Goal: Information Seeking & Learning: Learn about a topic

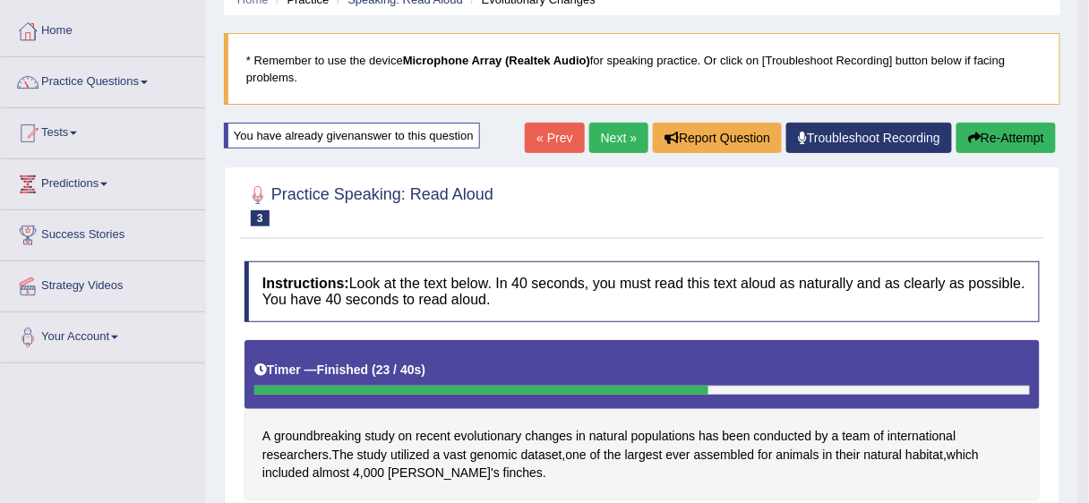
scroll to position [81, 0]
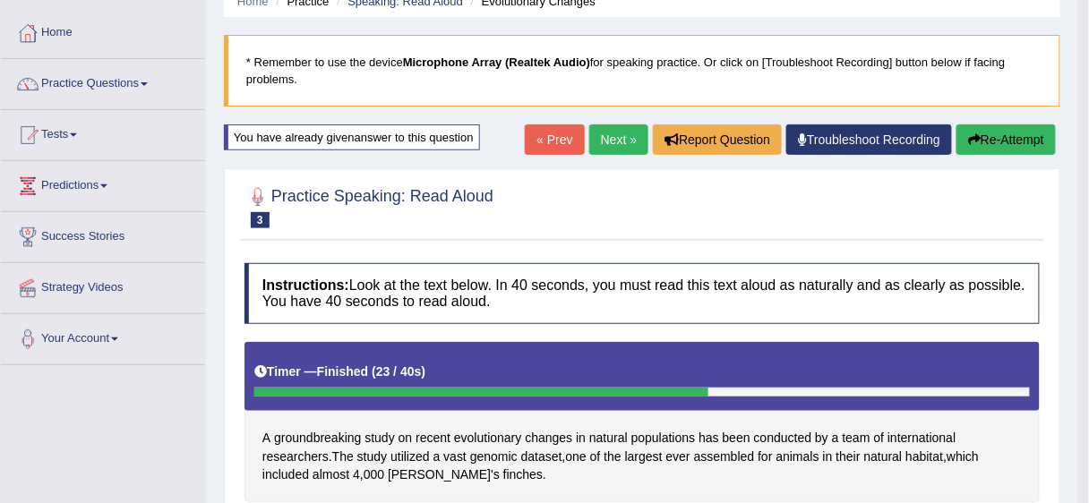
click at [608, 142] on link "Next »" at bounding box center [618, 139] width 59 height 30
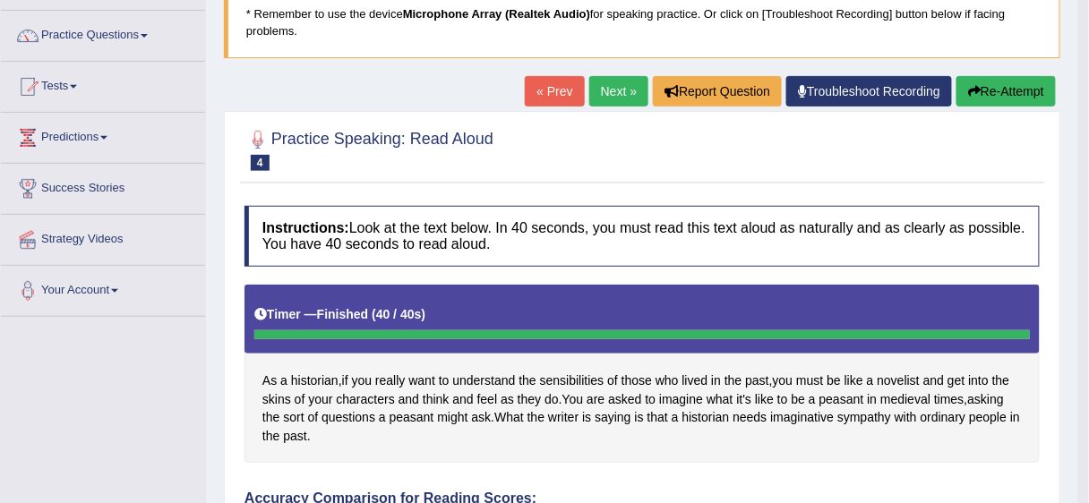
scroll to position [115, 0]
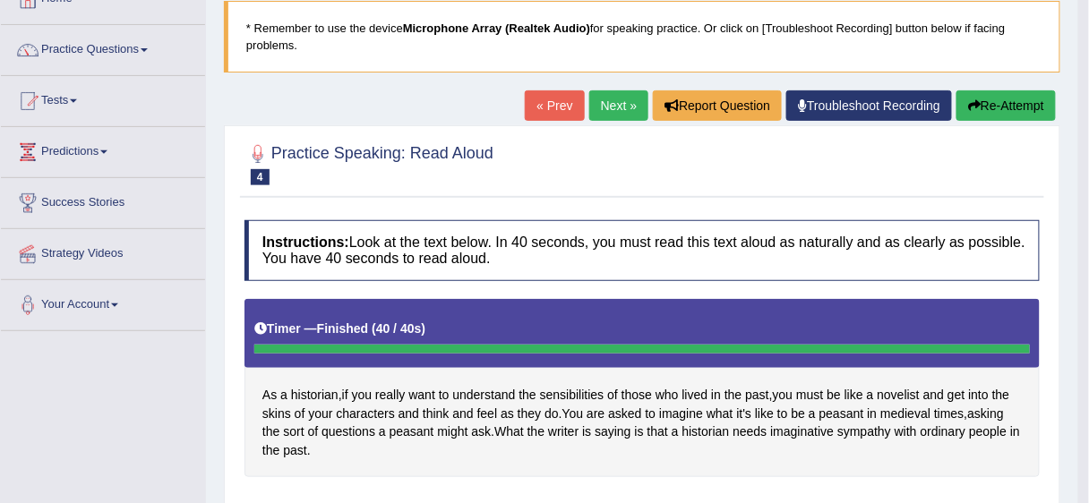
click at [1017, 106] on button "Re-Attempt" at bounding box center [1006, 105] width 99 height 30
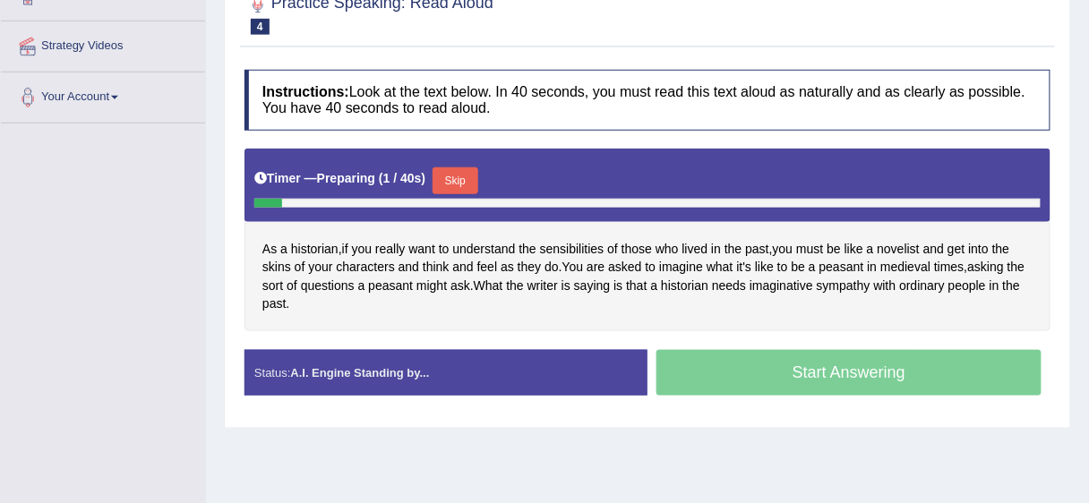
scroll to position [328, 0]
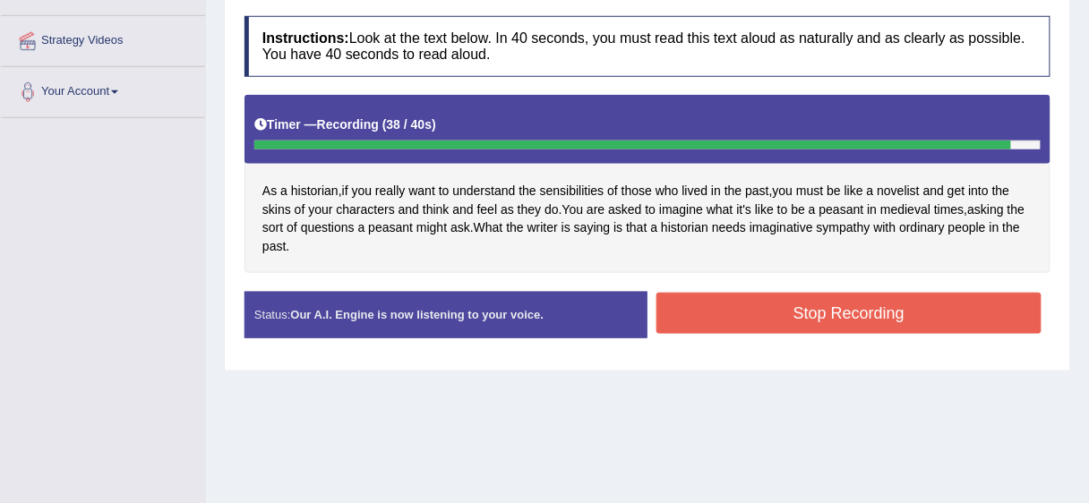
click at [832, 315] on button "Stop Recording" at bounding box center [848, 313] width 385 height 41
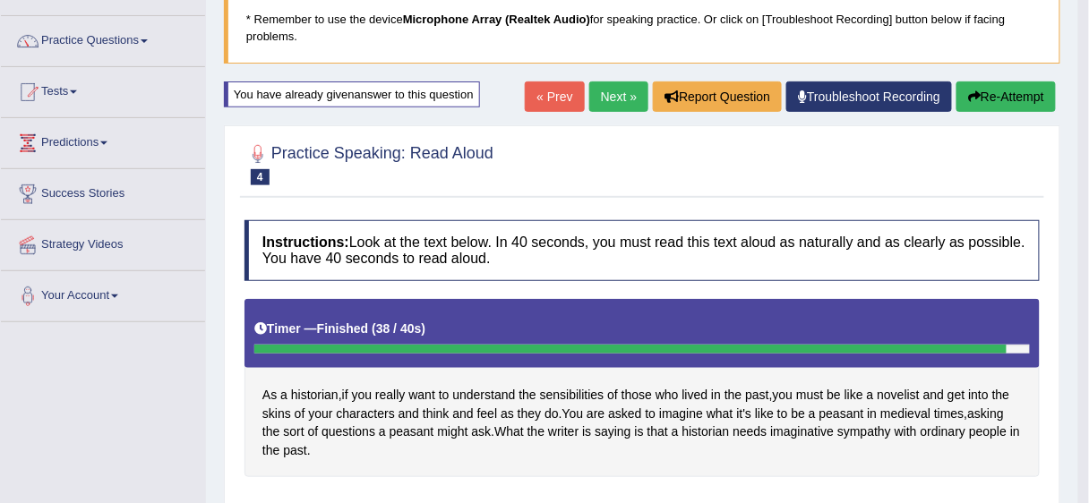
scroll to position [132, 0]
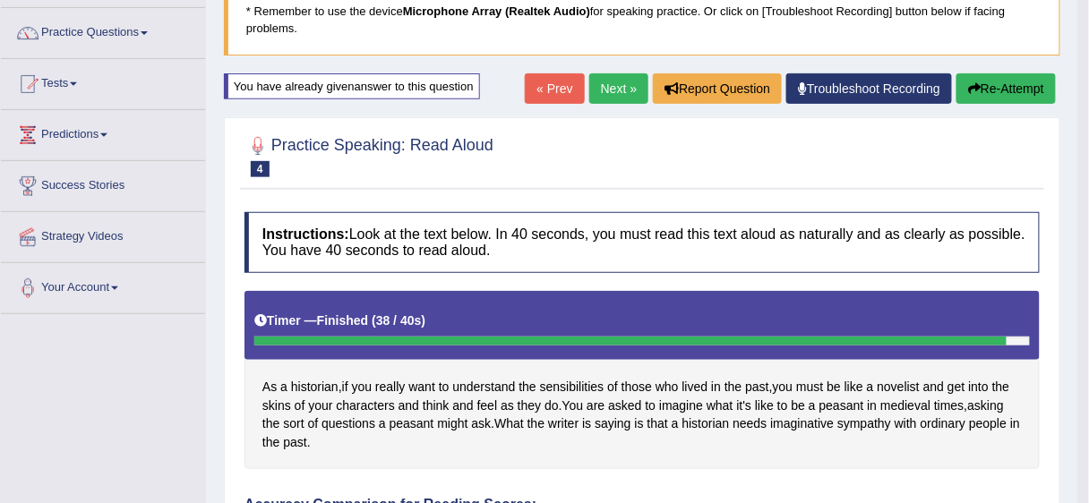
click at [612, 92] on link "Next »" at bounding box center [618, 88] width 59 height 30
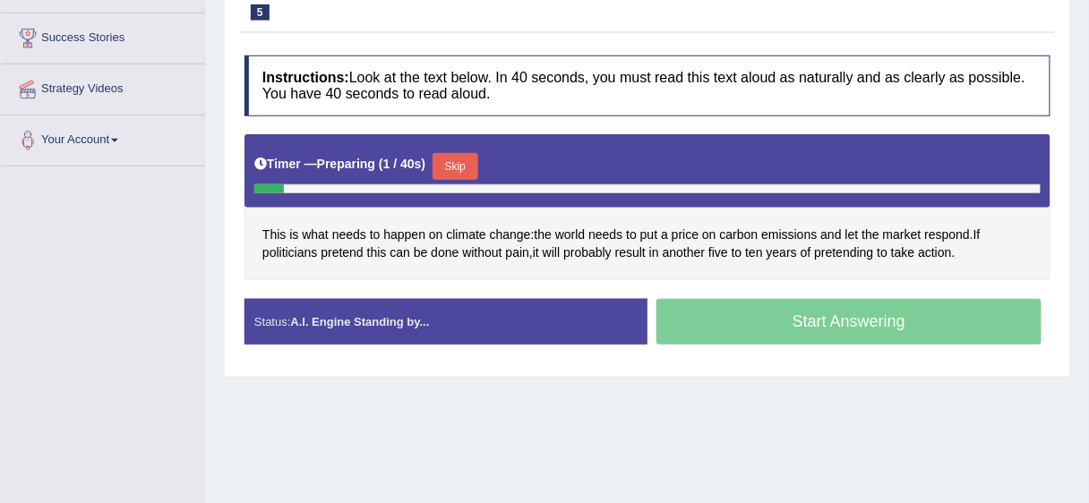
scroll to position [284, 0]
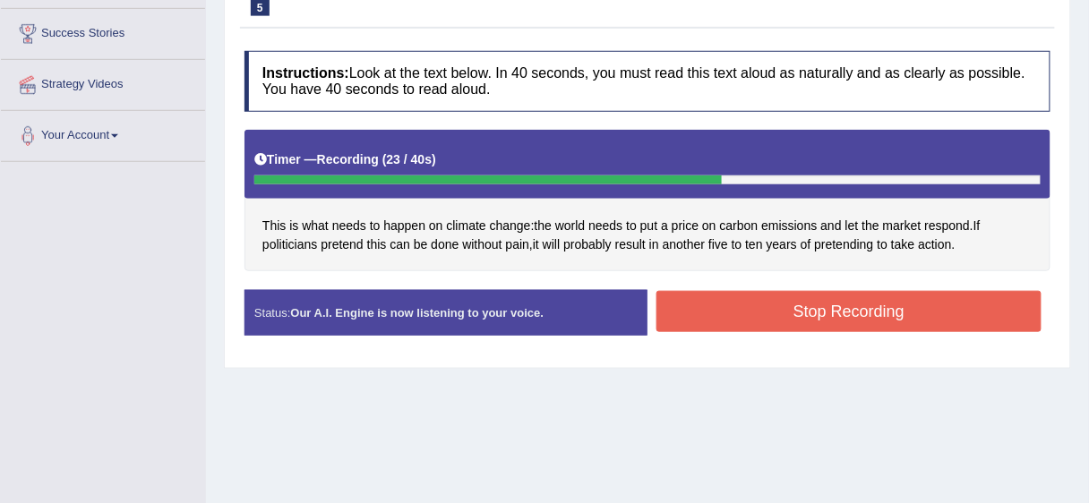
click at [867, 315] on button "Stop Recording" at bounding box center [848, 311] width 385 height 41
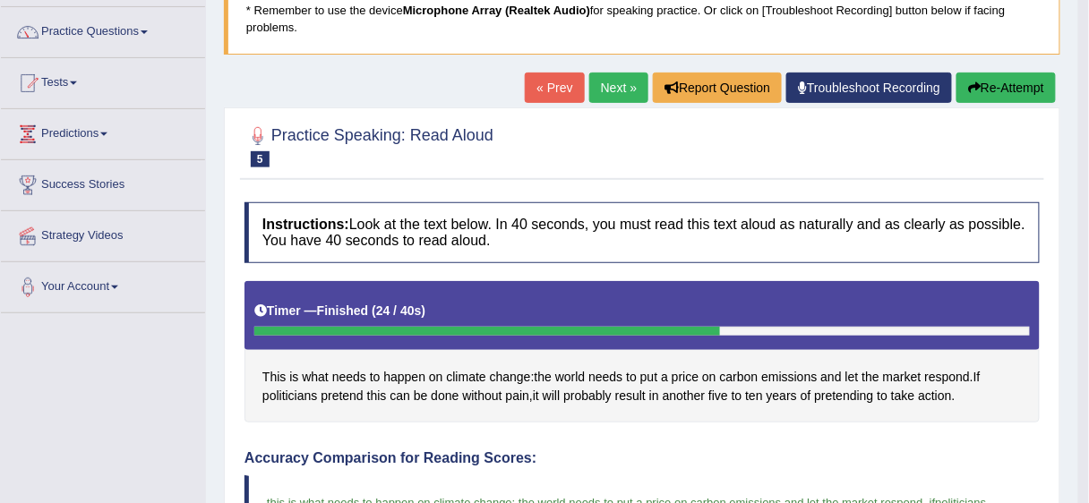
scroll to position [130, 0]
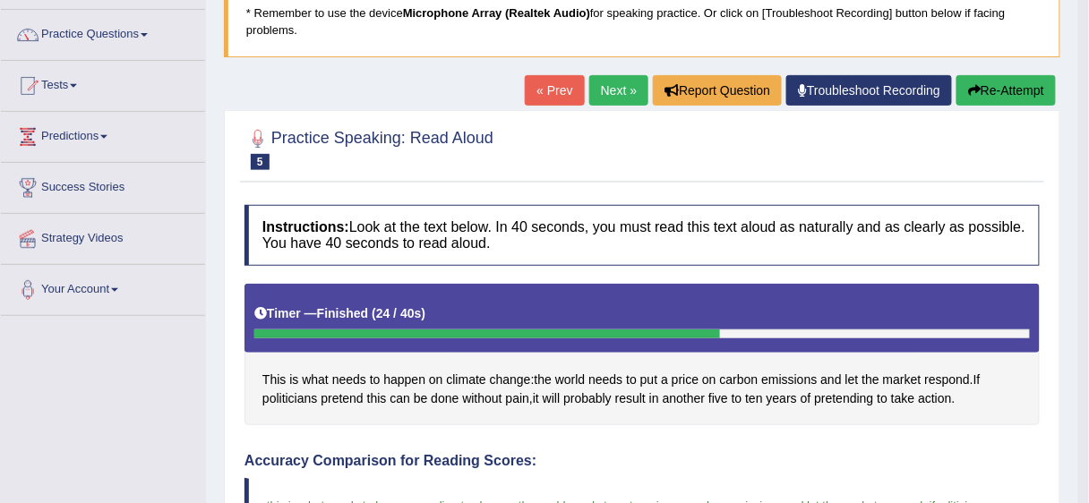
click at [1008, 92] on button "Re-Attempt" at bounding box center [1006, 90] width 99 height 30
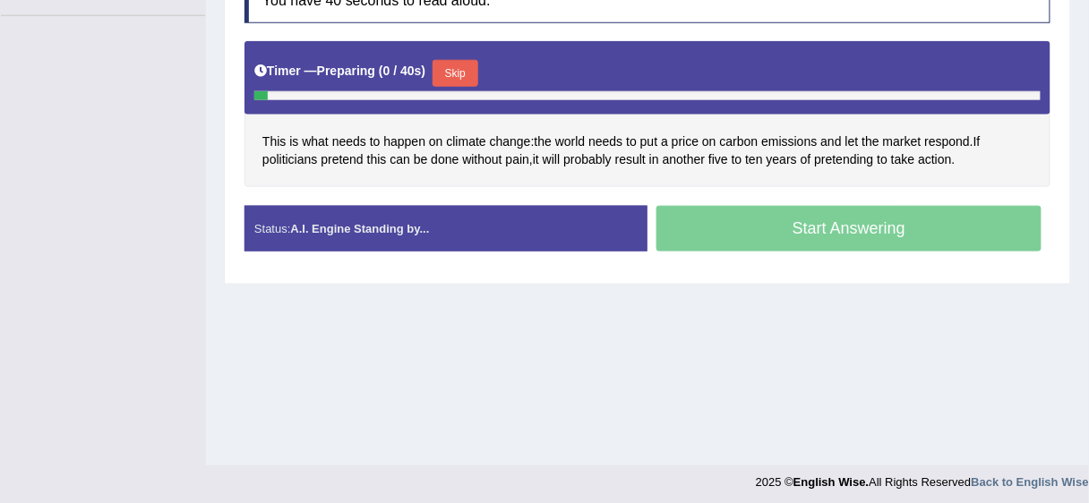
scroll to position [436, 0]
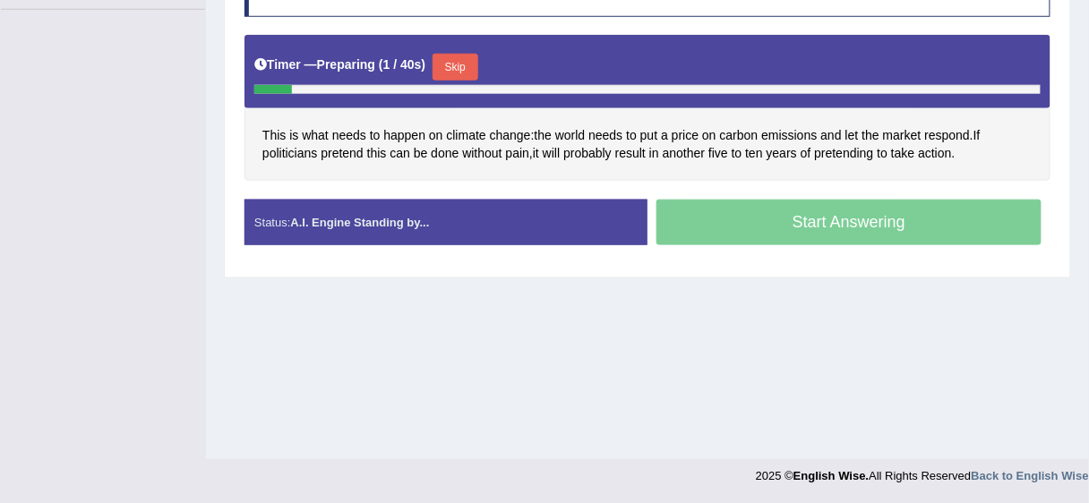
click at [460, 54] on button "Skip" at bounding box center [455, 67] width 45 height 27
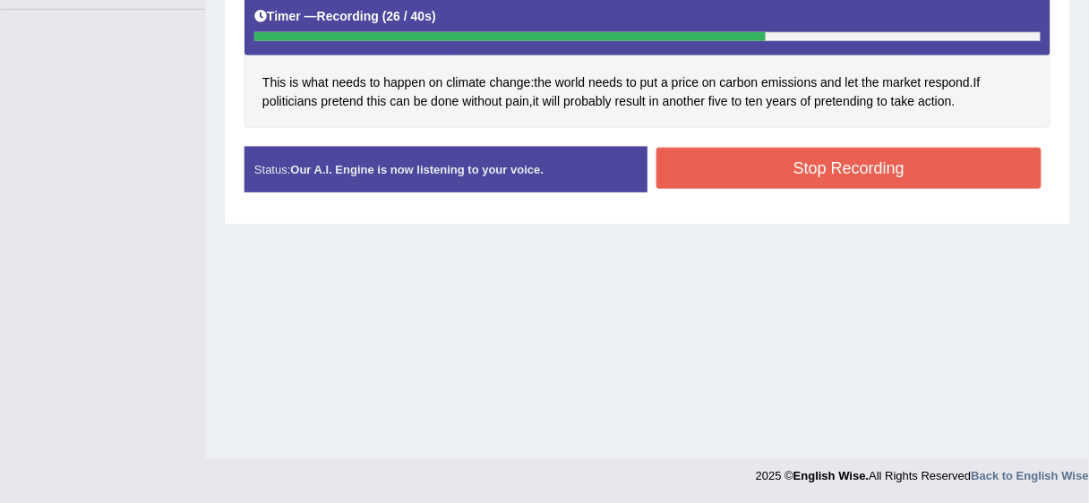
click at [821, 155] on button "Stop Recording" at bounding box center [848, 168] width 385 height 41
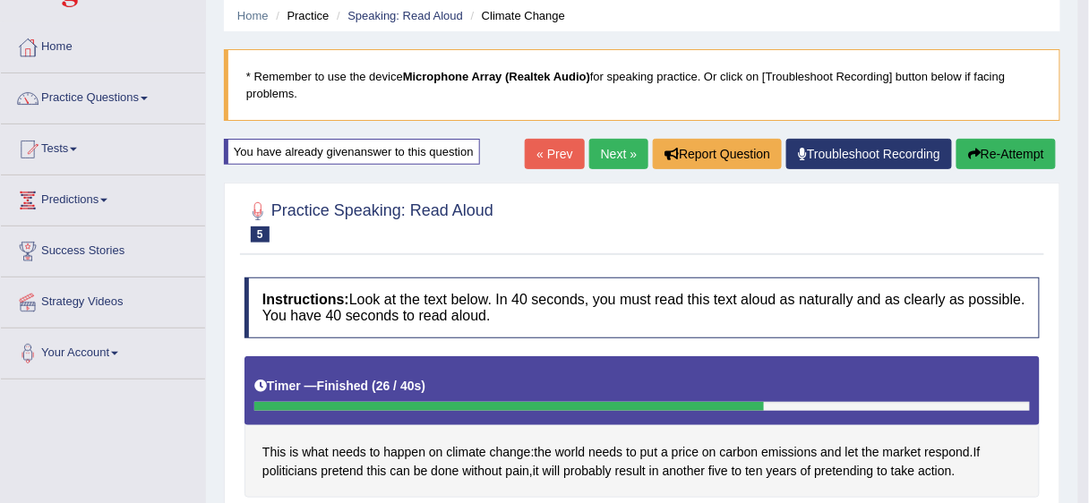
scroll to position [63, 0]
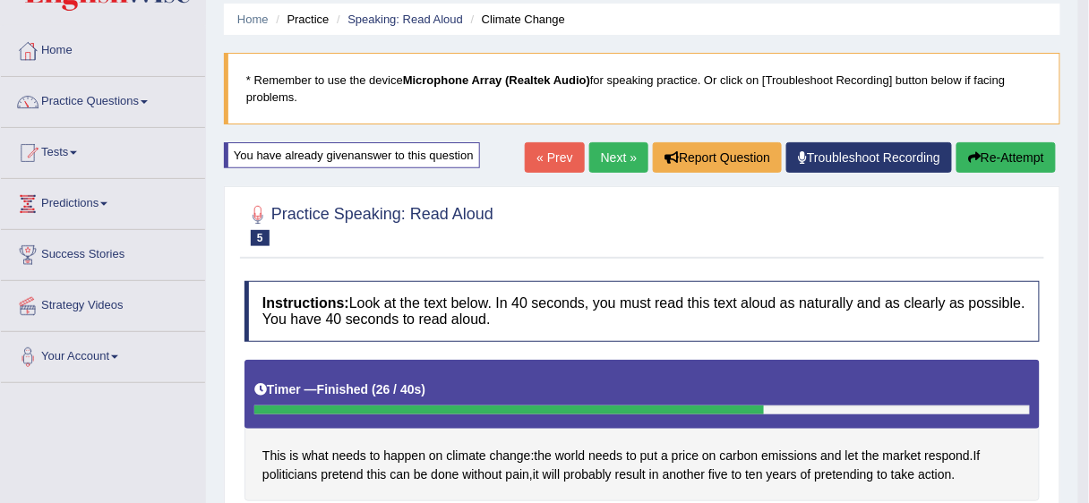
click at [1009, 146] on button "Re-Attempt" at bounding box center [1006, 157] width 99 height 30
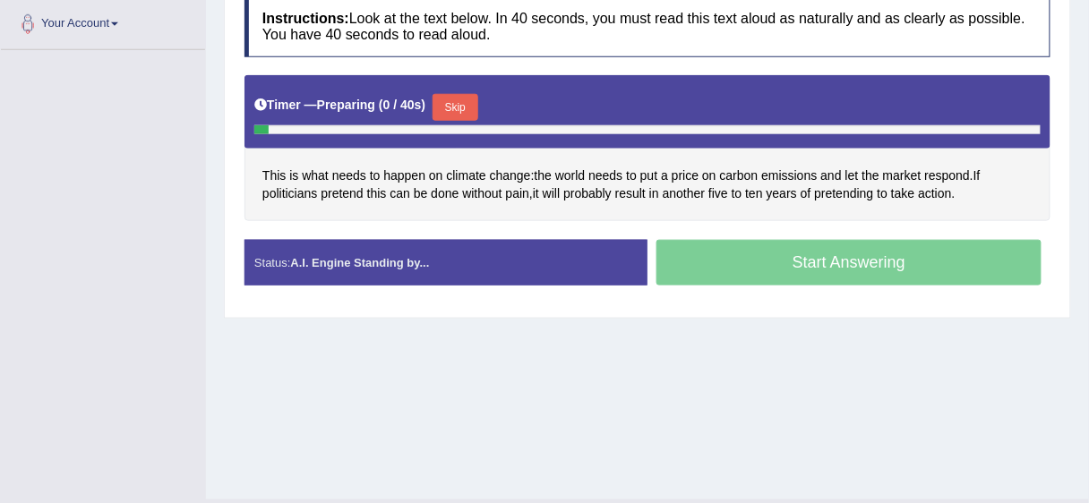
scroll to position [436, 0]
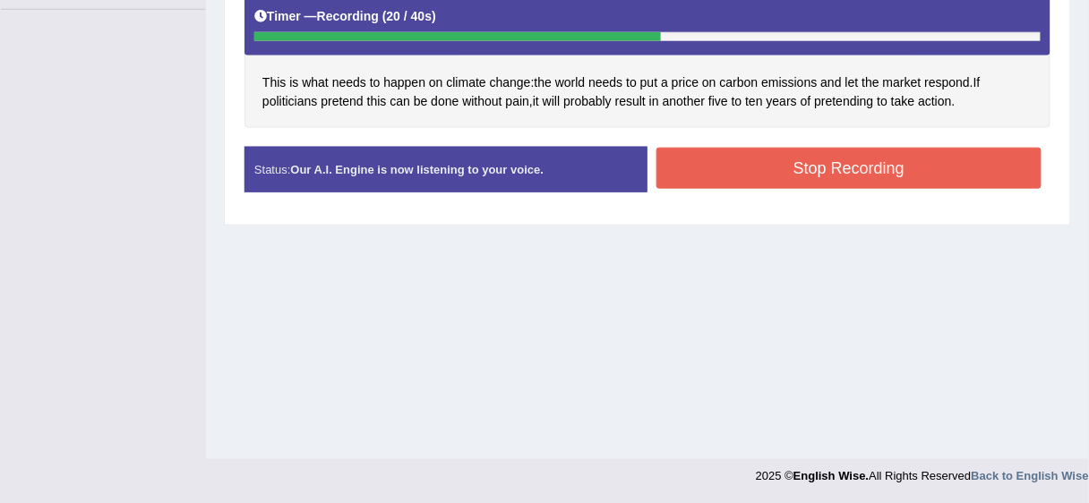
click at [832, 167] on button "Stop Recording" at bounding box center [848, 168] width 385 height 41
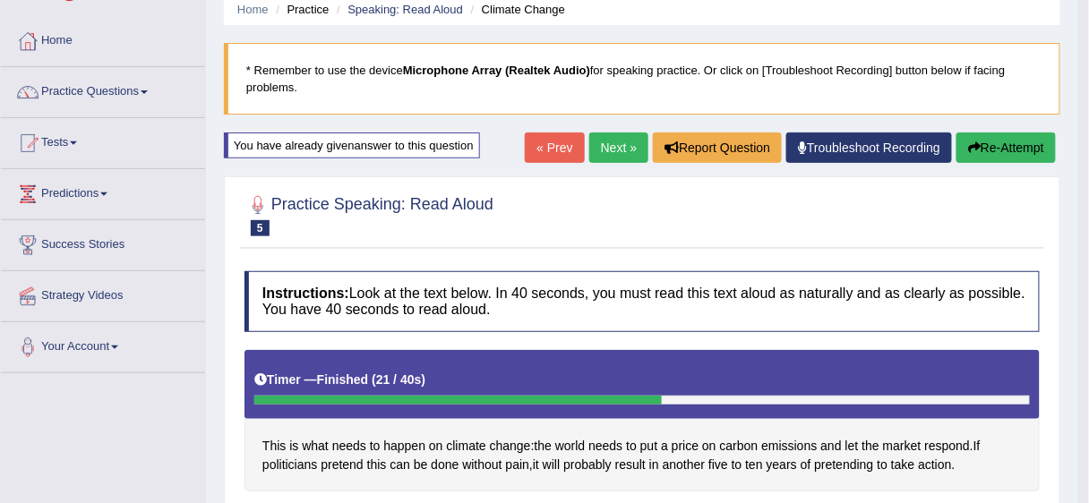
scroll to position [70, 0]
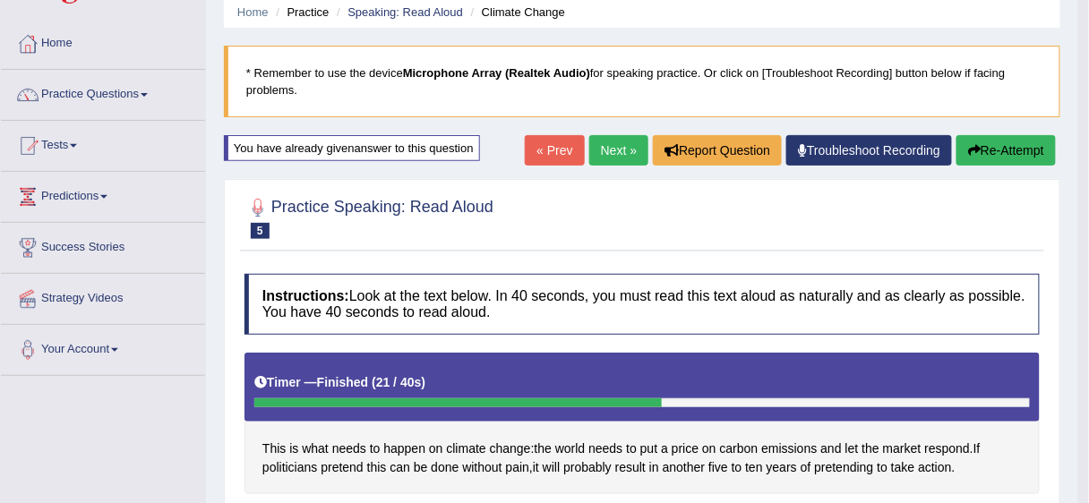
click at [611, 154] on link "Next »" at bounding box center [618, 150] width 59 height 30
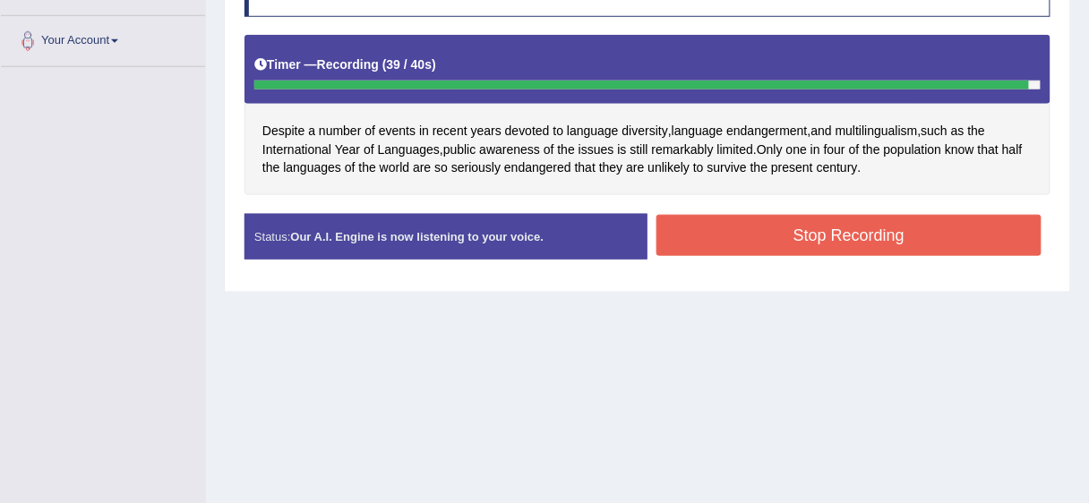
click at [826, 226] on button "Stop Recording" at bounding box center [848, 235] width 385 height 41
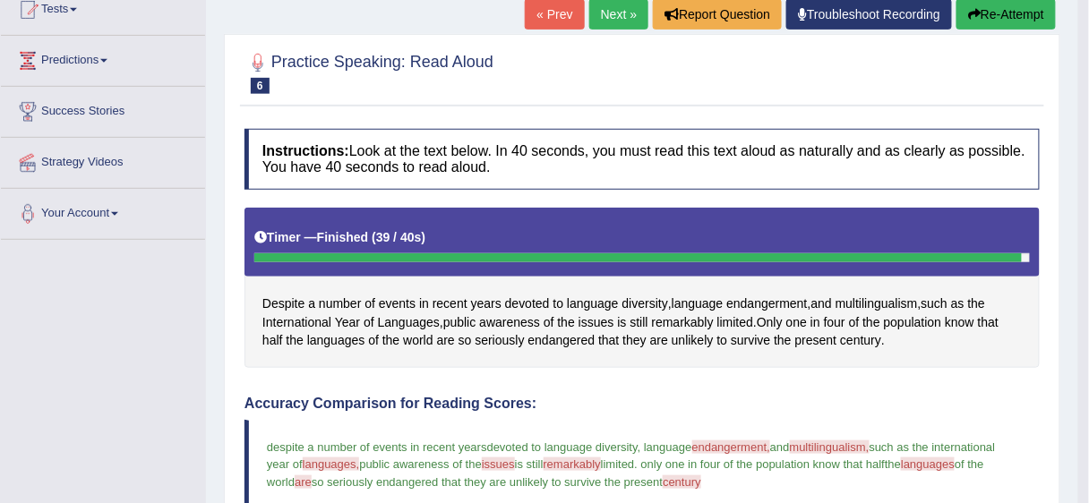
scroll to position [202, 0]
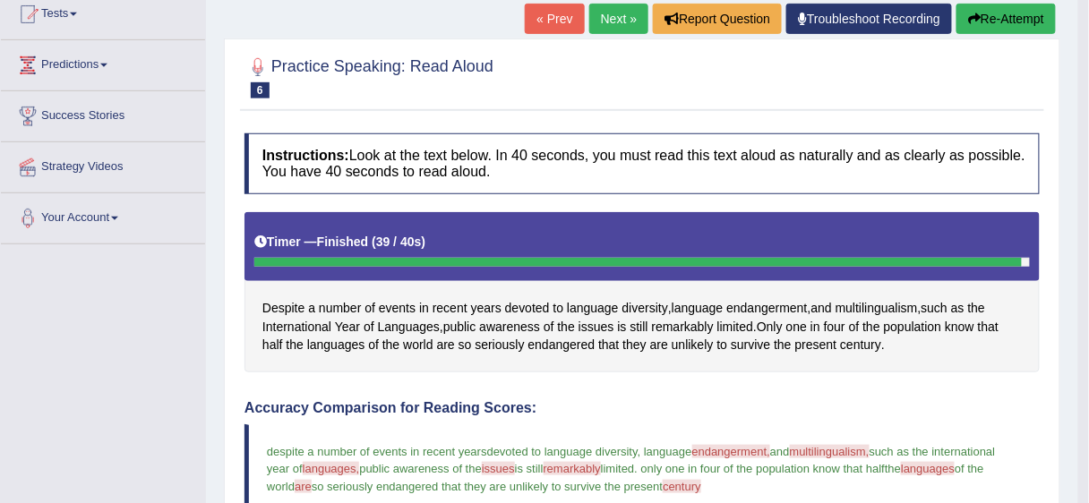
click at [1012, 15] on button "Re-Attempt" at bounding box center [1006, 19] width 99 height 30
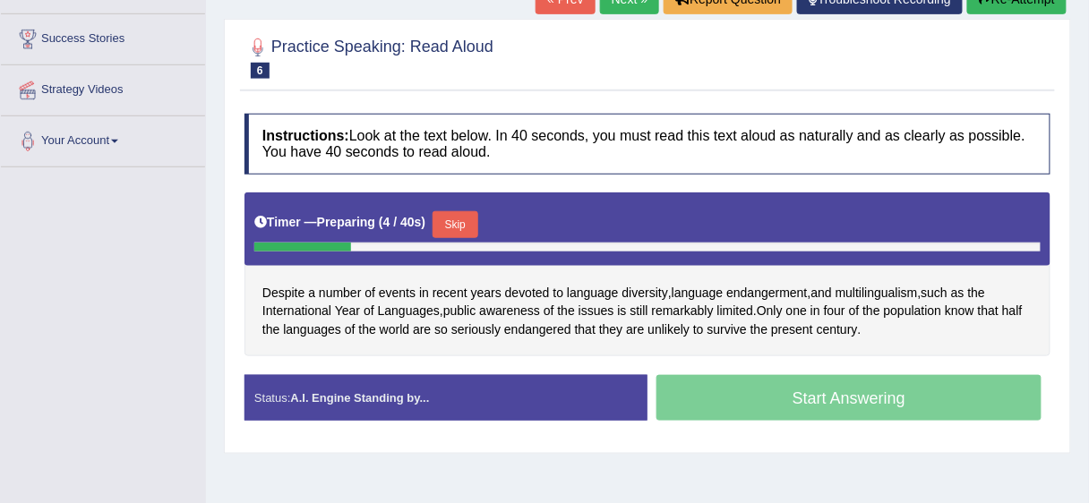
scroll to position [280, 0]
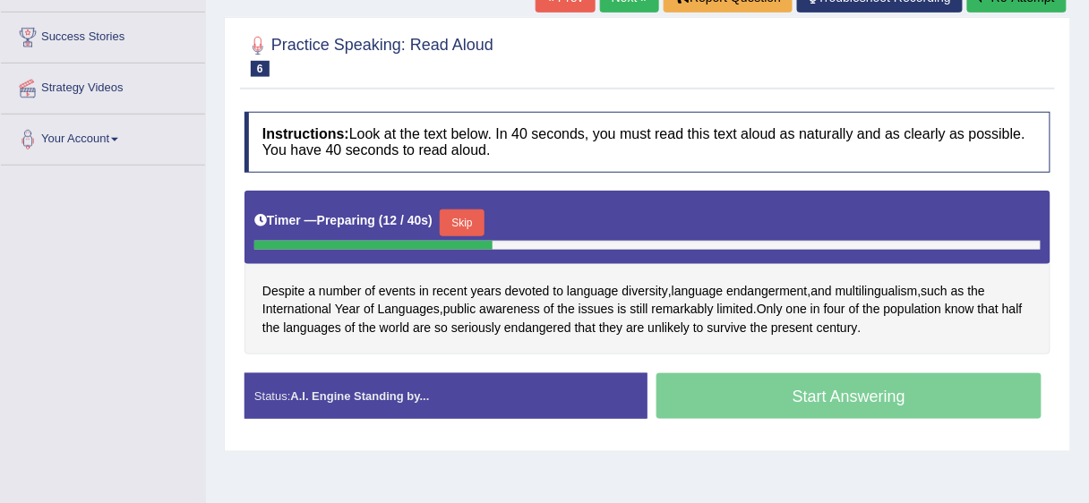
click at [475, 210] on button "Skip" at bounding box center [462, 223] width 45 height 27
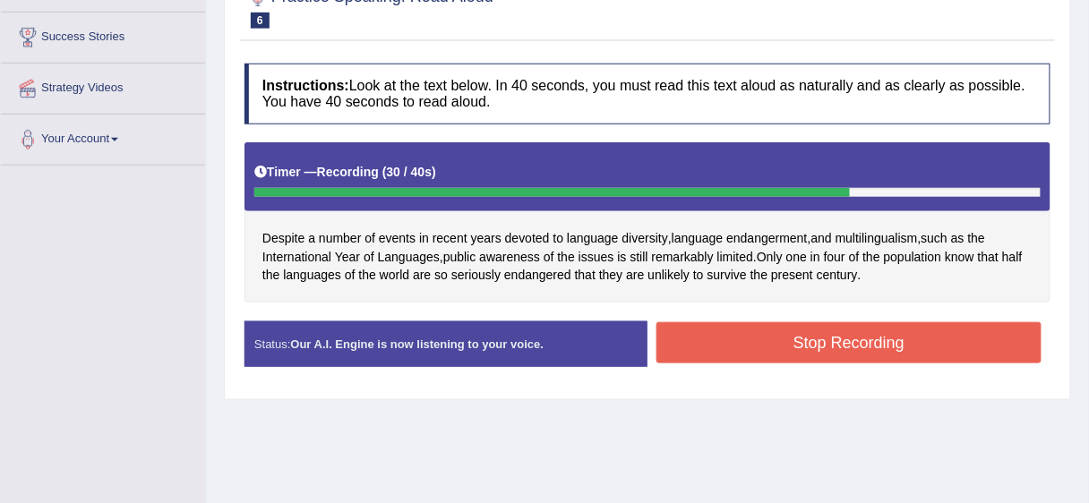
click at [844, 341] on button "Stop Recording" at bounding box center [848, 342] width 385 height 41
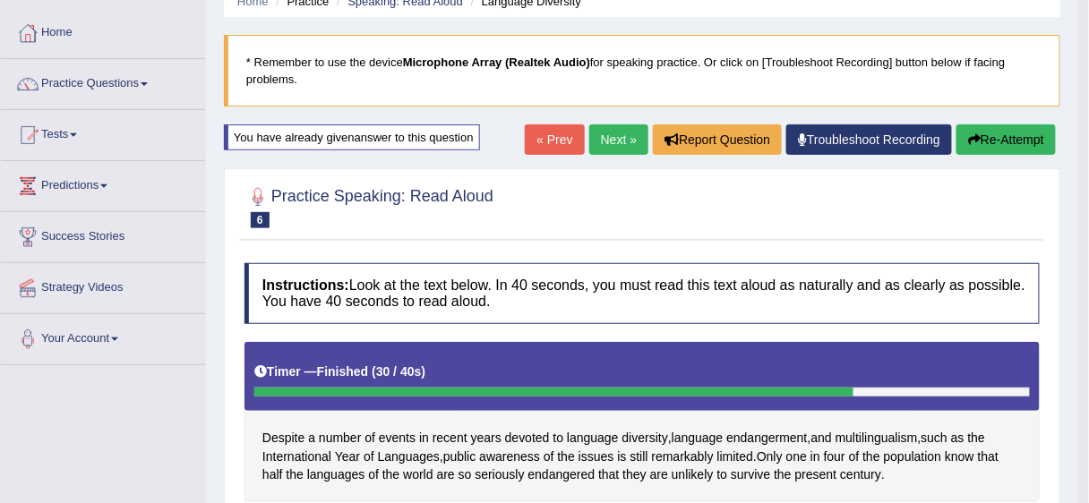
scroll to position [78, 0]
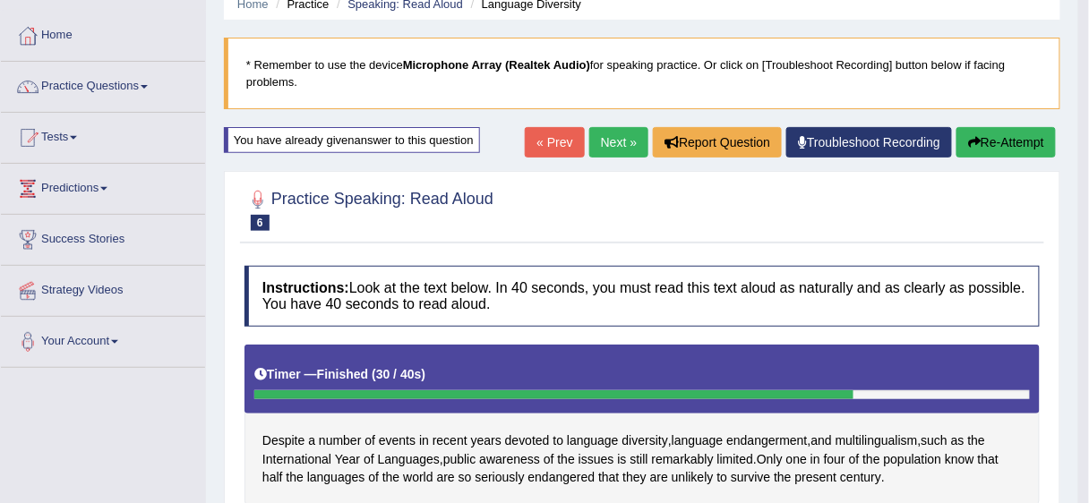
click at [611, 145] on link "Next »" at bounding box center [618, 142] width 59 height 30
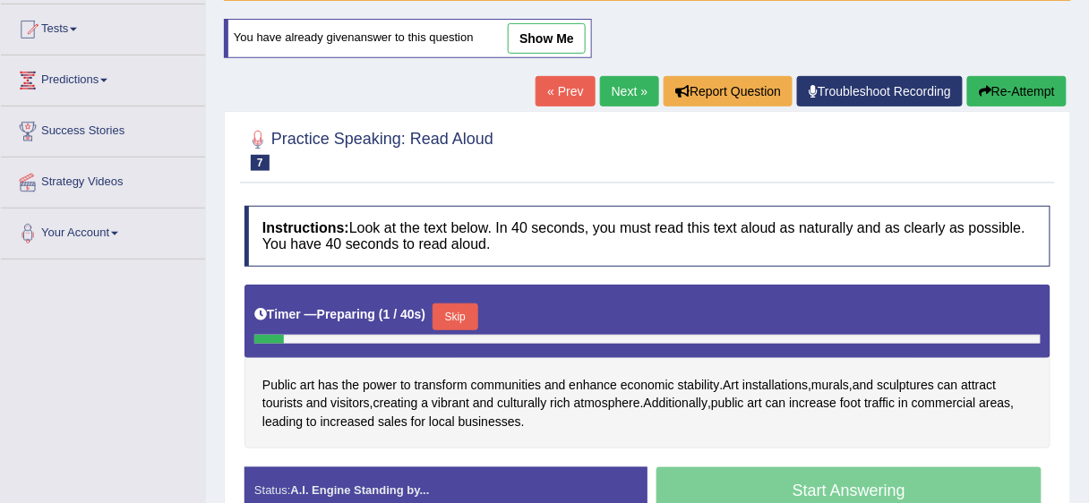
scroll to position [436, 0]
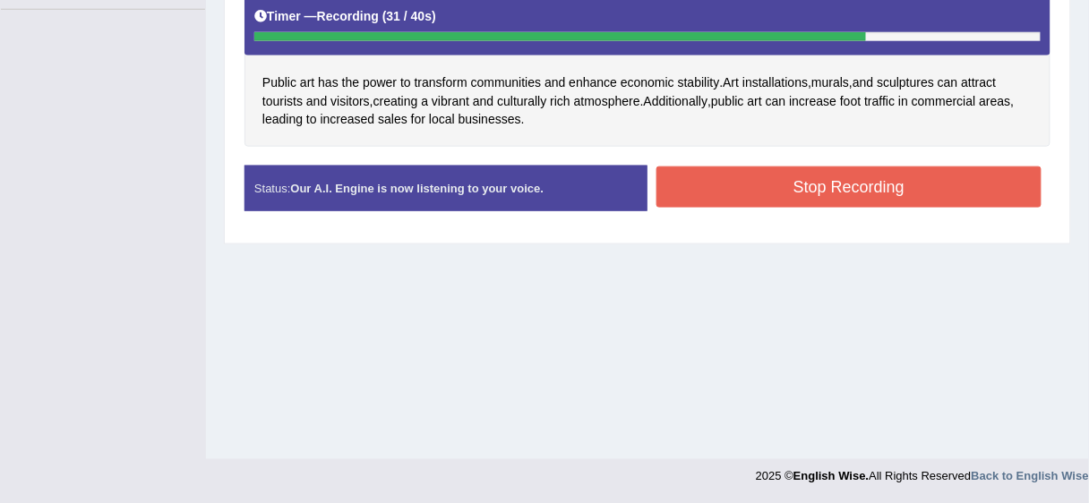
click at [841, 183] on button "Stop Recording" at bounding box center [848, 187] width 385 height 41
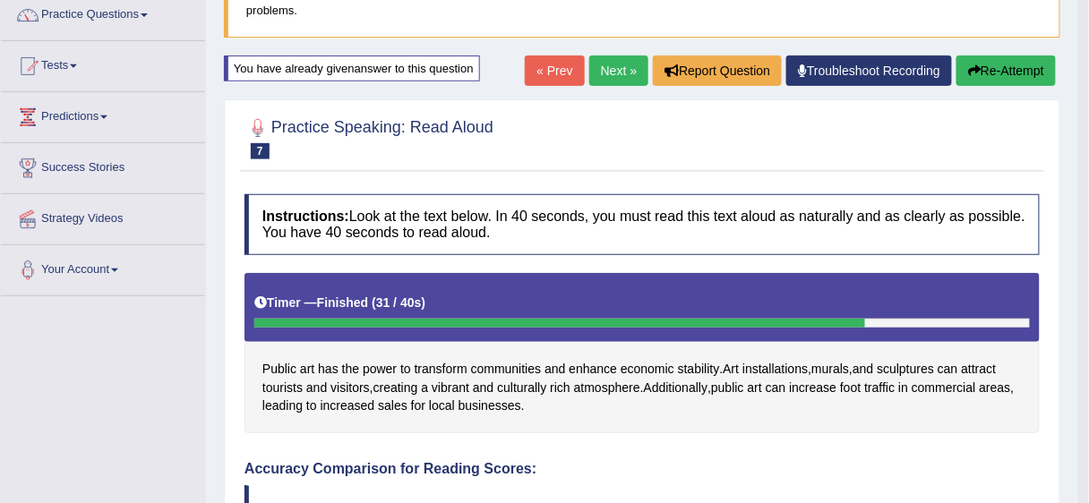
scroll to position [199, 0]
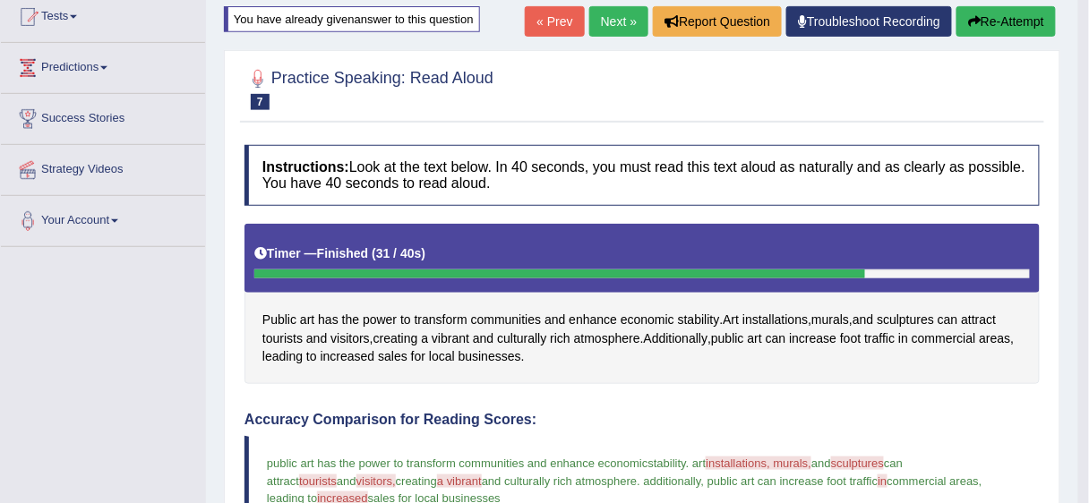
click at [1002, 21] on button "Re-Attempt" at bounding box center [1006, 21] width 99 height 30
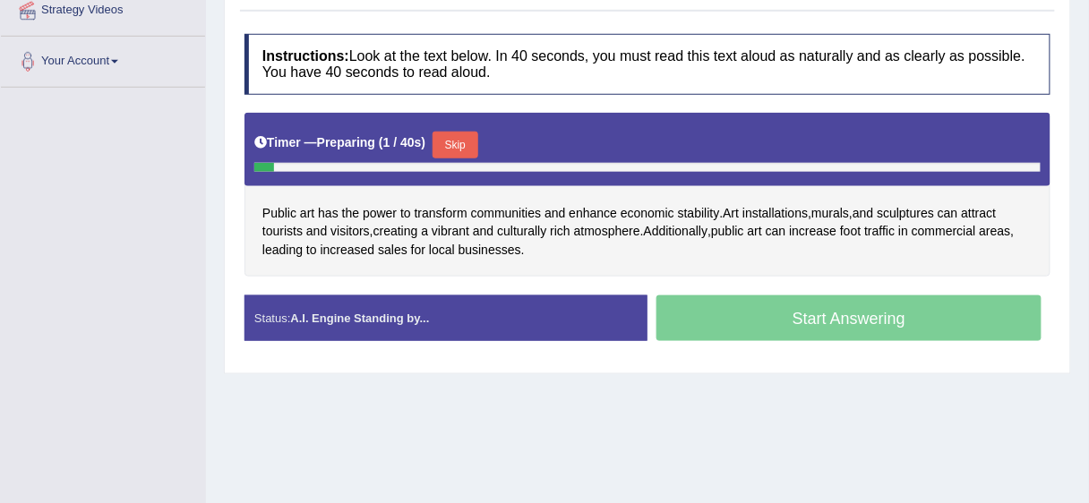
scroll to position [359, 0]
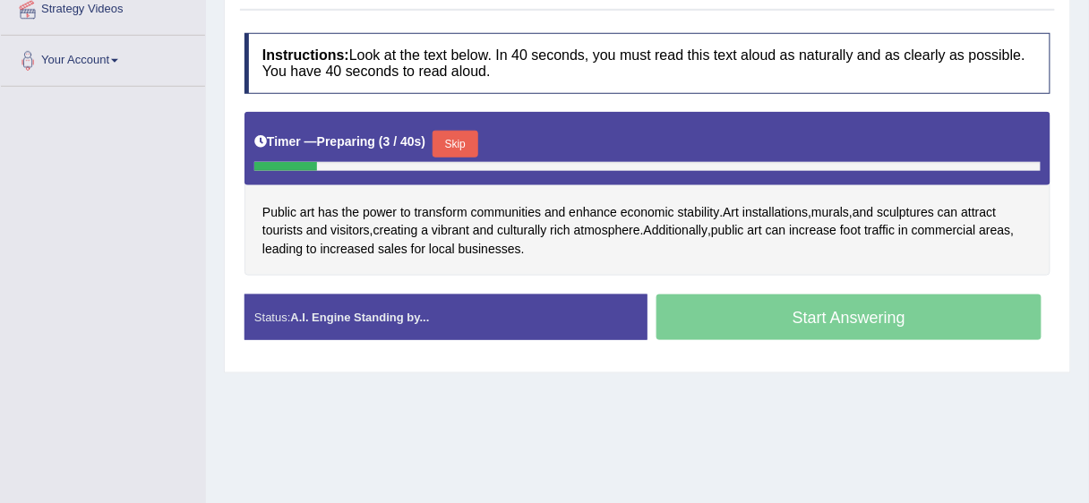
click at [466, 142] on button "Skip" at bounding box center [455, 144] width 45 height 27
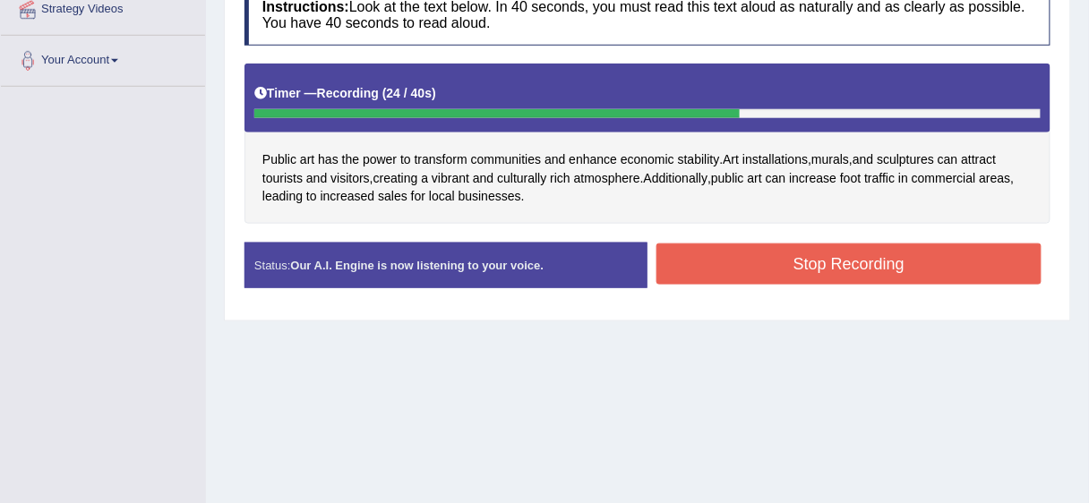
click at [820, 256] on button "Stop Recording" at bounding box center [848, 264] width 385 height 41
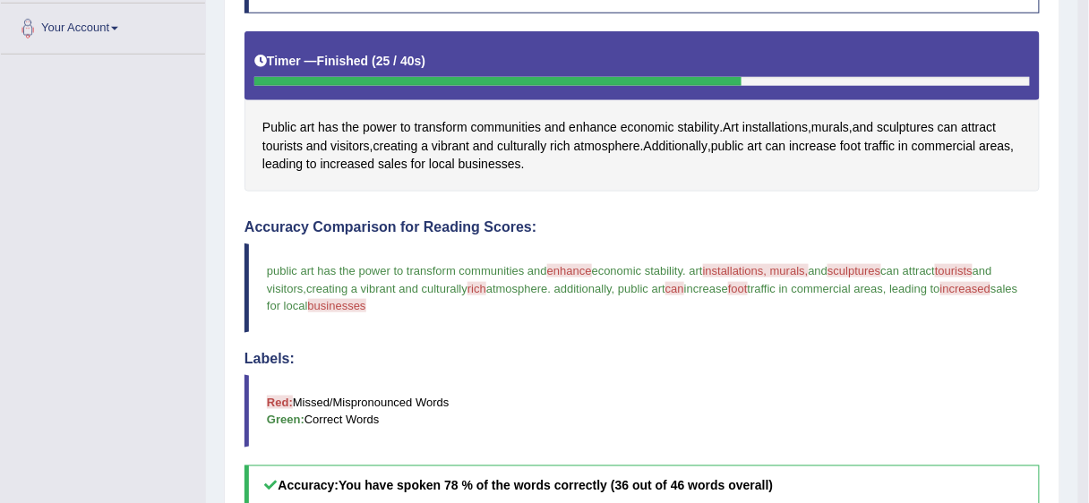
scroll to position [387, 0]
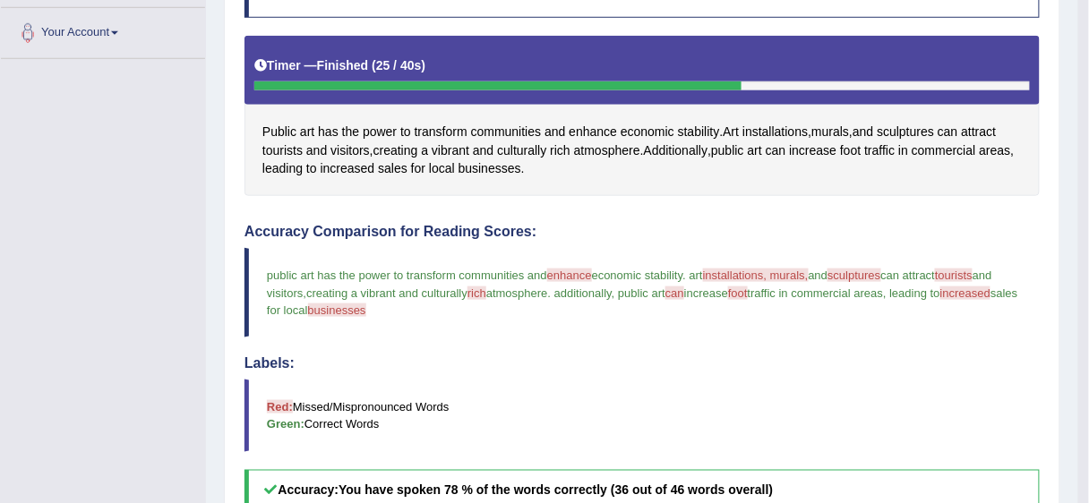
click at [891, 179] on div "Public art has the power to transform communities and enhance economic stabilit…" at bounding box center [642, 116] width 795 height 160
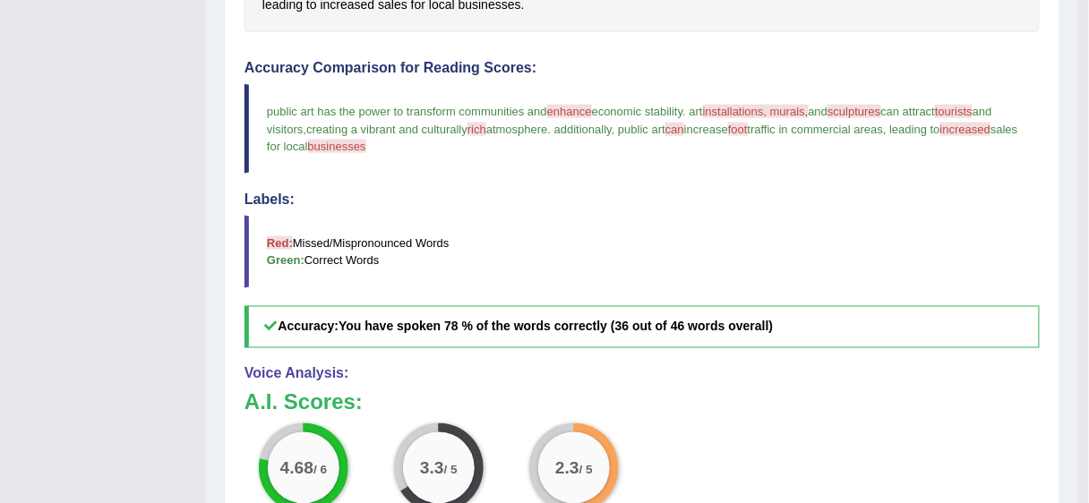
scroll to position [549, 0]
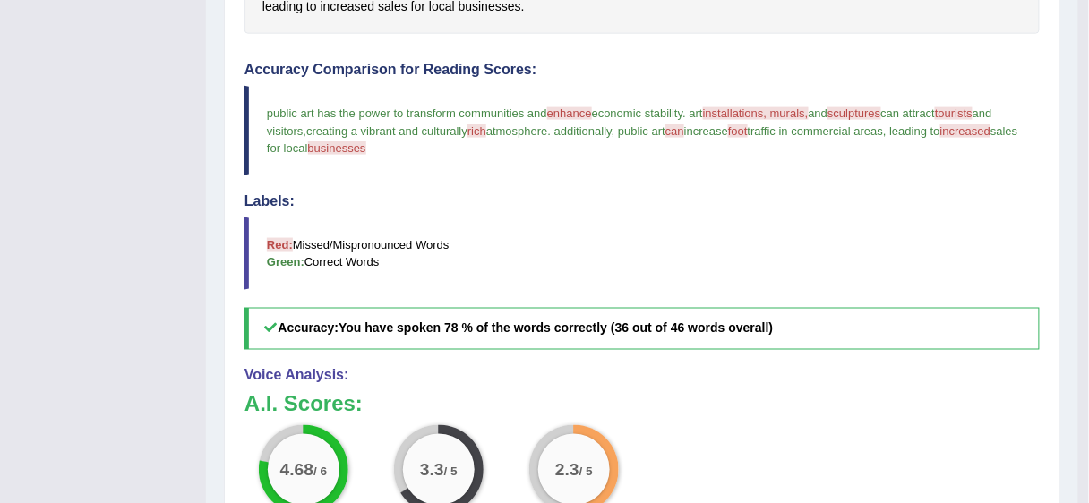
click at [816, 408] on h3 "A.I. Scores:" at bounding box center [642, 404] width 795 height 23
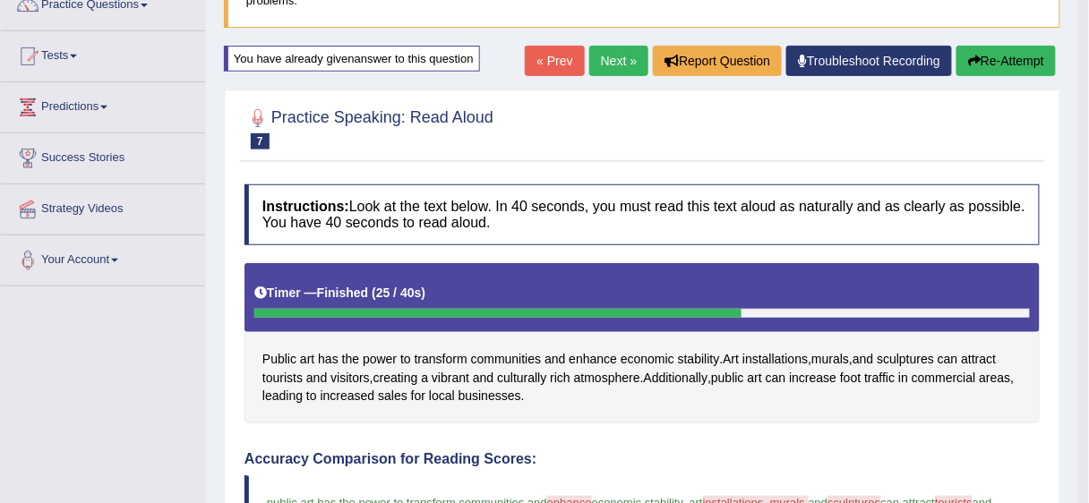
scroll to position [154, 0]
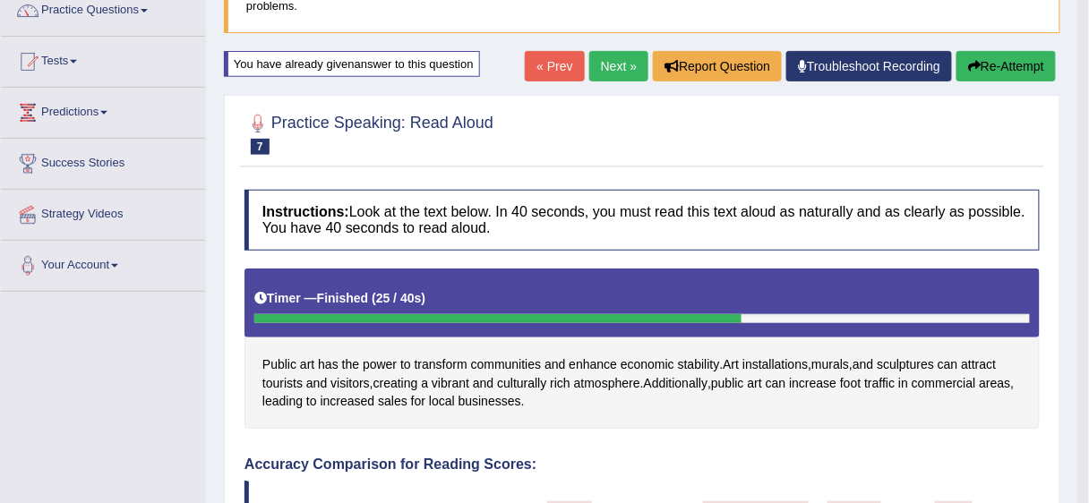
click at [604, 72] on link "Next »" at bounding box center [618, 66] width 59 height 30
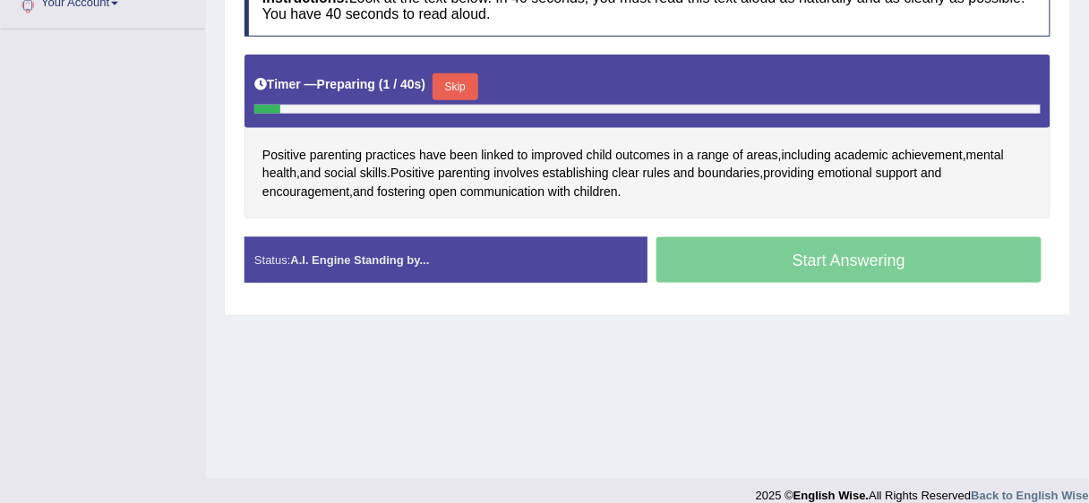
scroll to position [436, 0]
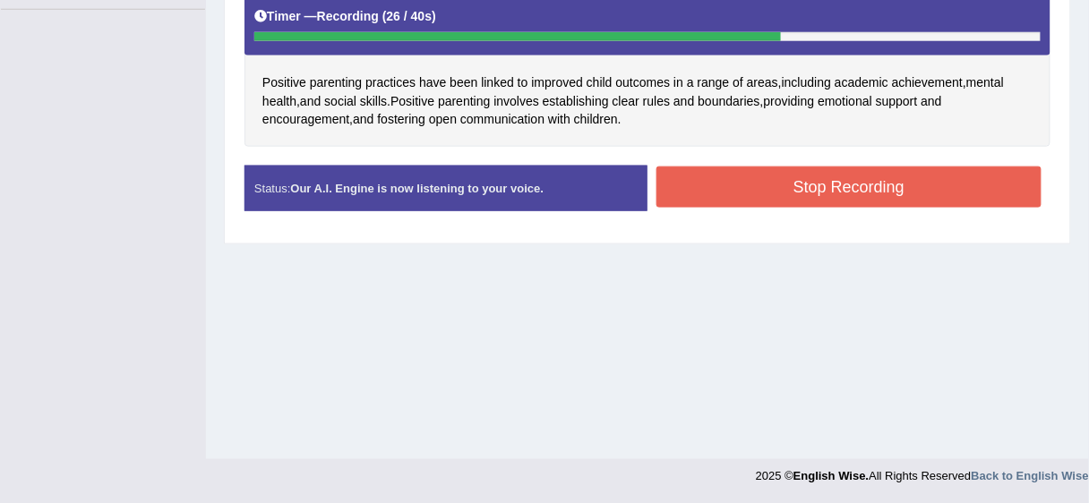
click at [832, 175] on button "Stop Recording" at bounding box center [848, 187] width 385 height 41
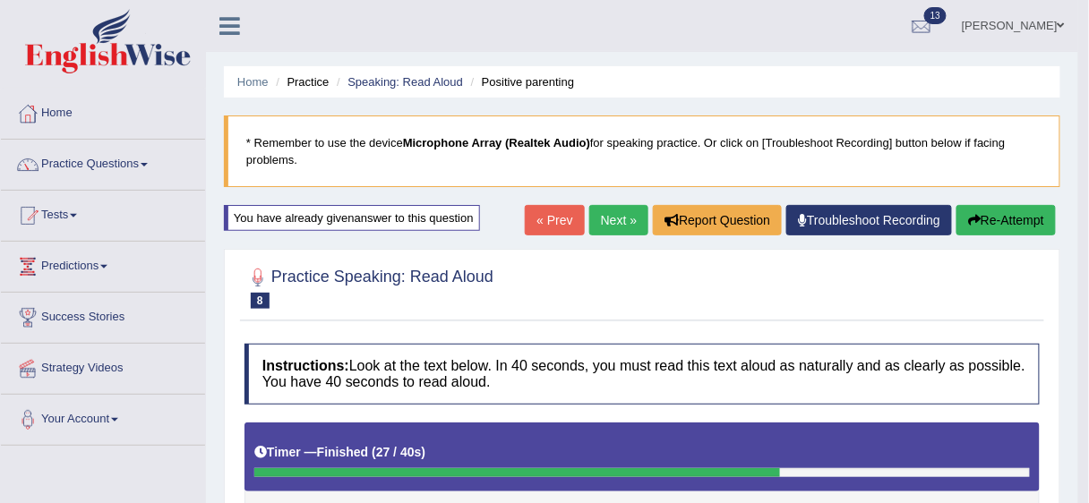
scroll to position [0, 0]
